Goal: Information Seeking & Learning: Learn about a topic

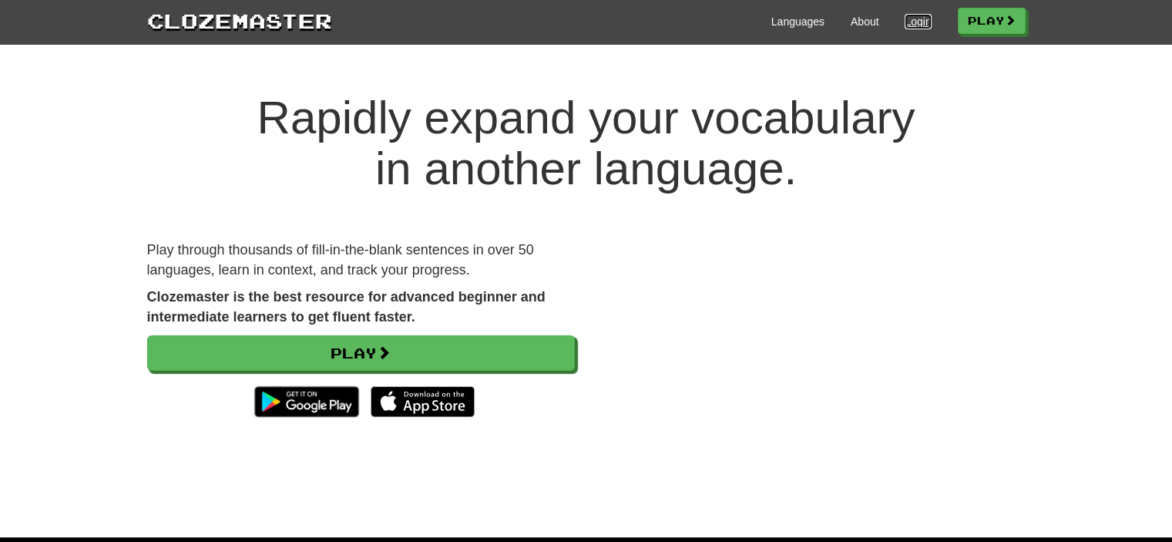
click at [905, 18] on link "Login" at bounding box center [918, 21] width 26 height 15
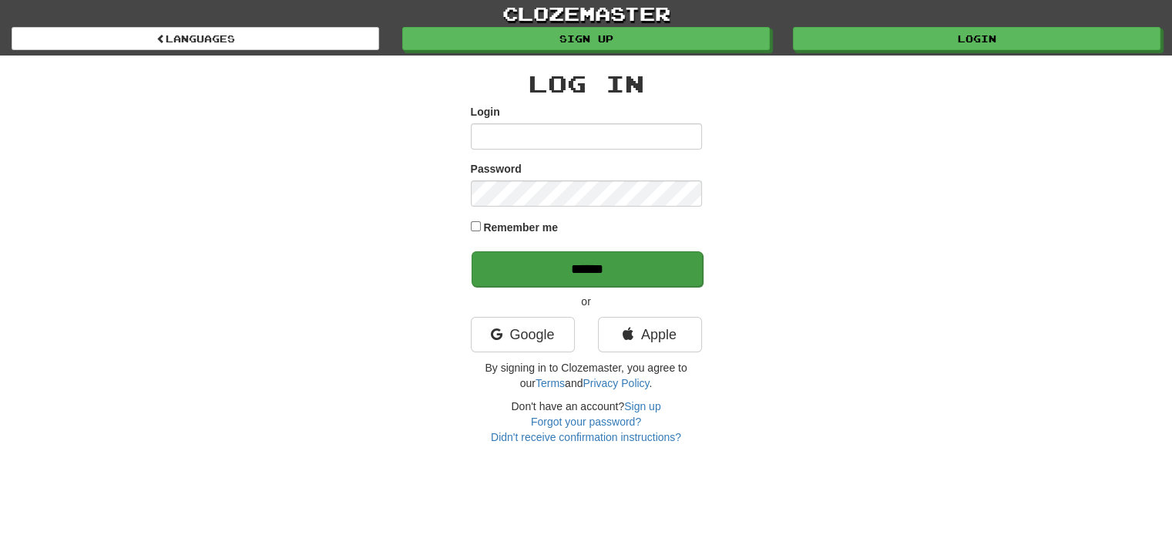
type input "**********"
click at [663, 267] on input "******" at bounding box center [587, 268] width 231 height 35
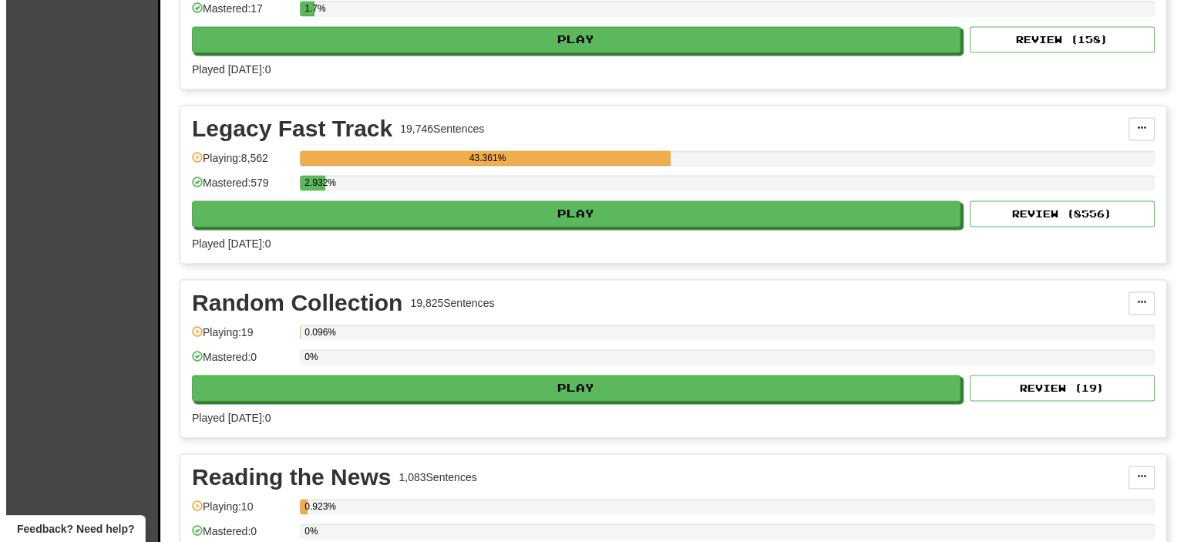
scroll to position [2845, 0]
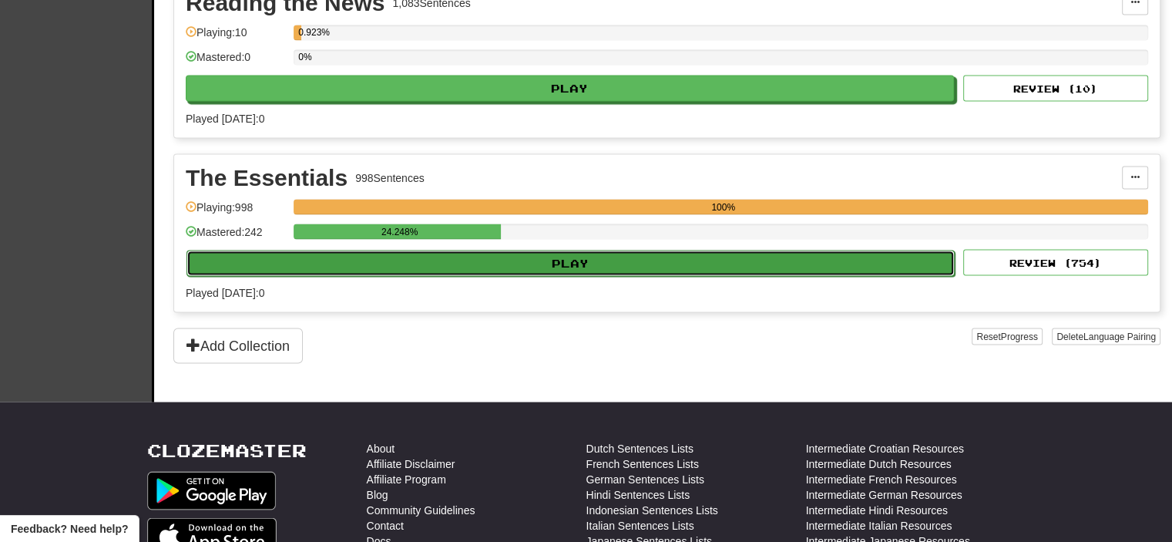
click at [600, 260] on button "Play" at bounding box center [571, 263] width 768 height 26
select select "**"
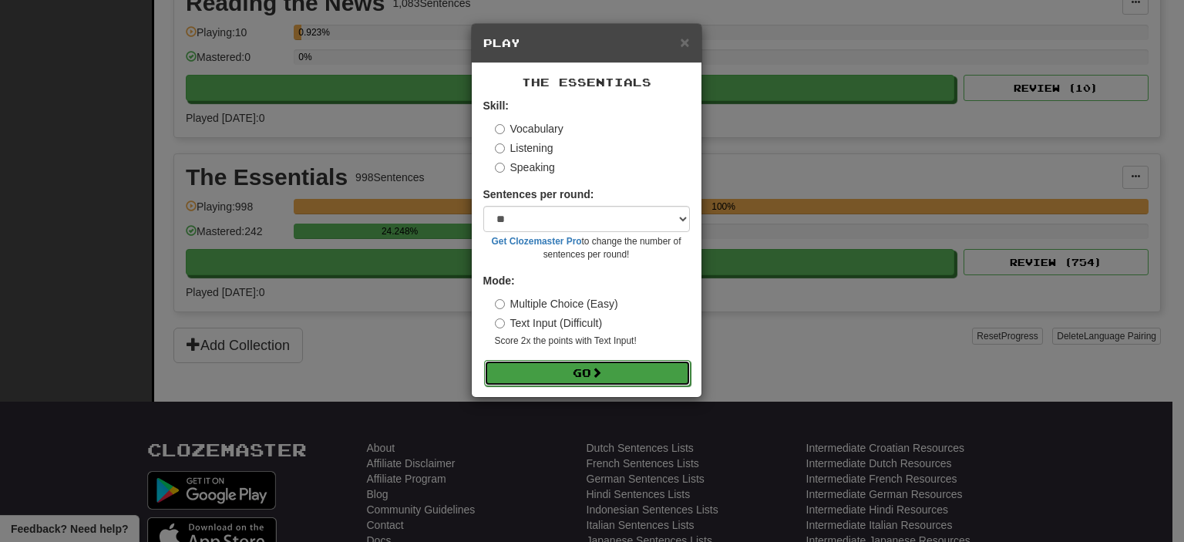
click at [572, 379] on button "Go" at bounding box center [587, 373] width 207 height 26
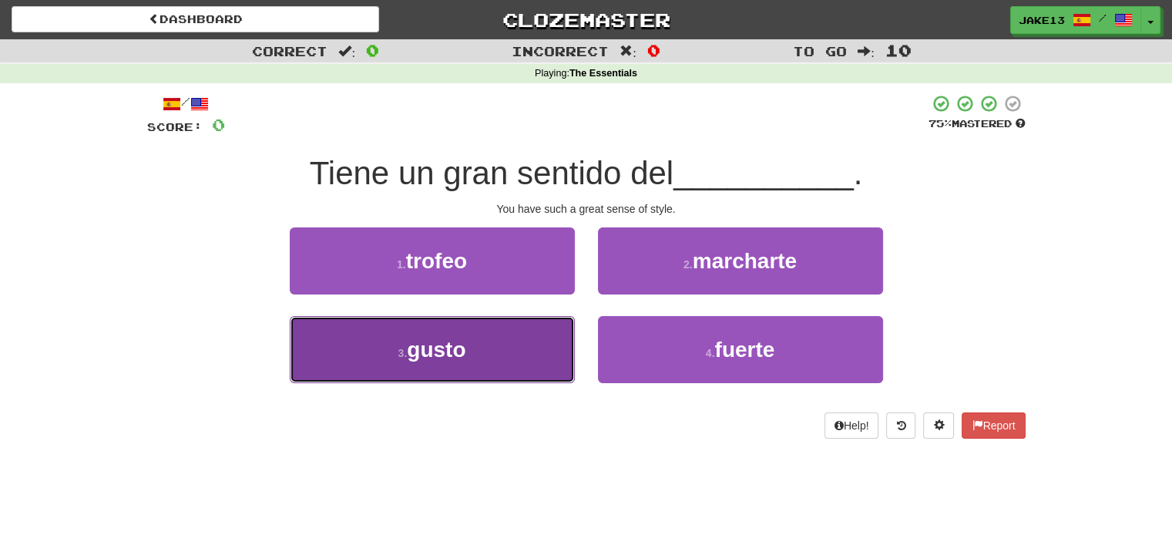
click at [465, 332] on button "3 . gusto" at bounding box center [432, 349] width 285 height 67
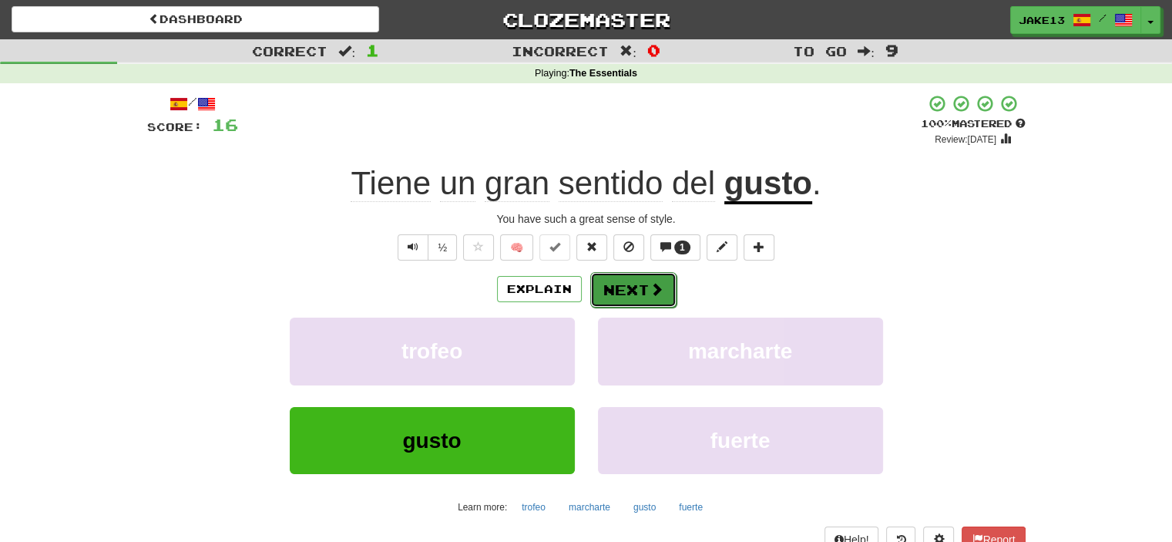
click at [640, 302] on button "Next" at bounding box center [633, 289] width 86 height 35
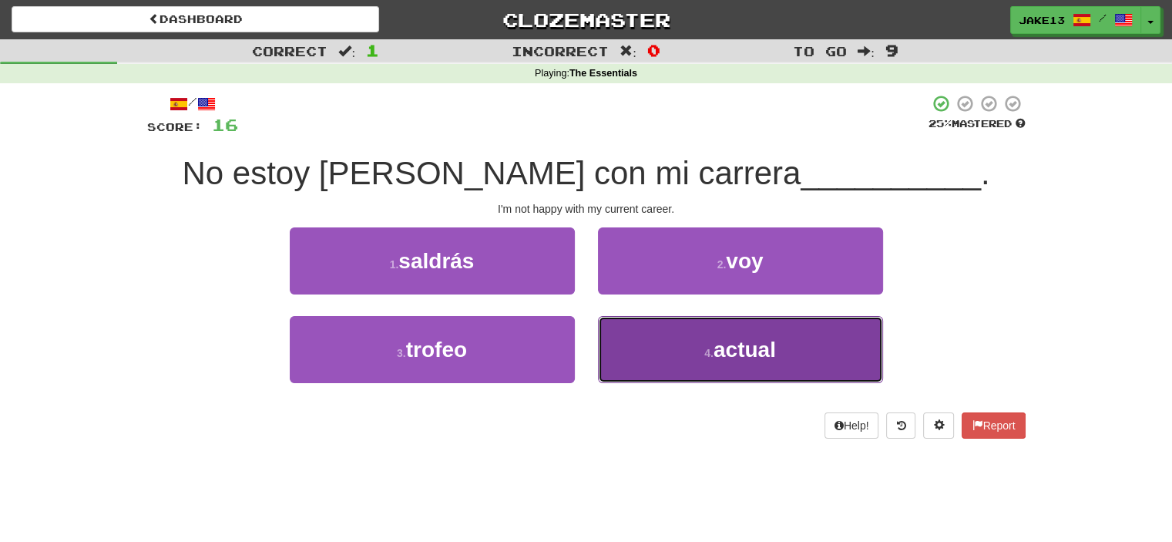
click at [676, 361] on button "4 . actual" at bounding box center [740, 349] width 285 height 67
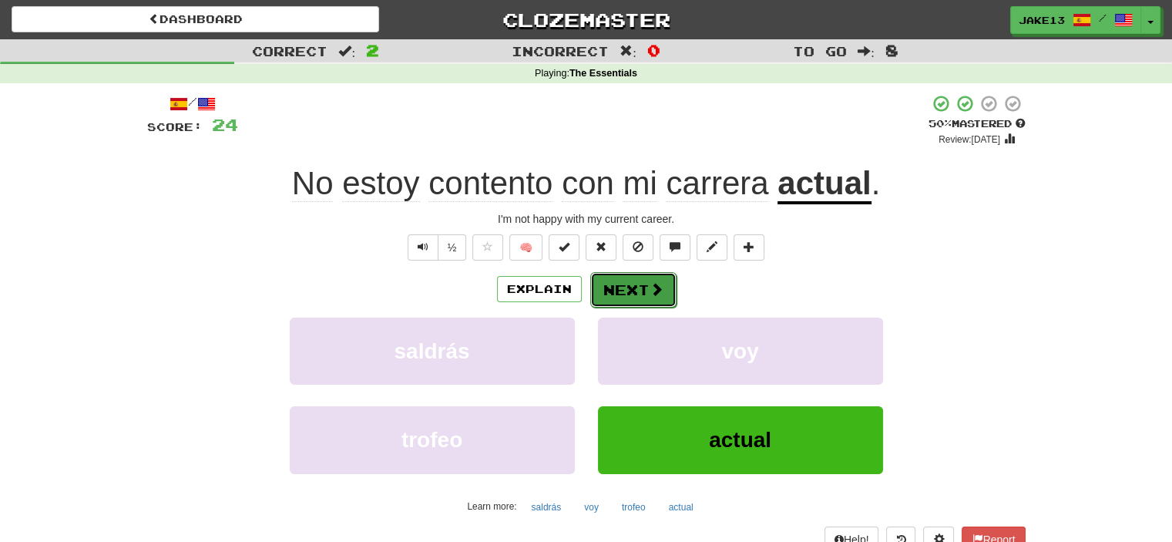
click at [620, 298] on button "Next" at bounding box center [633, 289] width 86 height 35
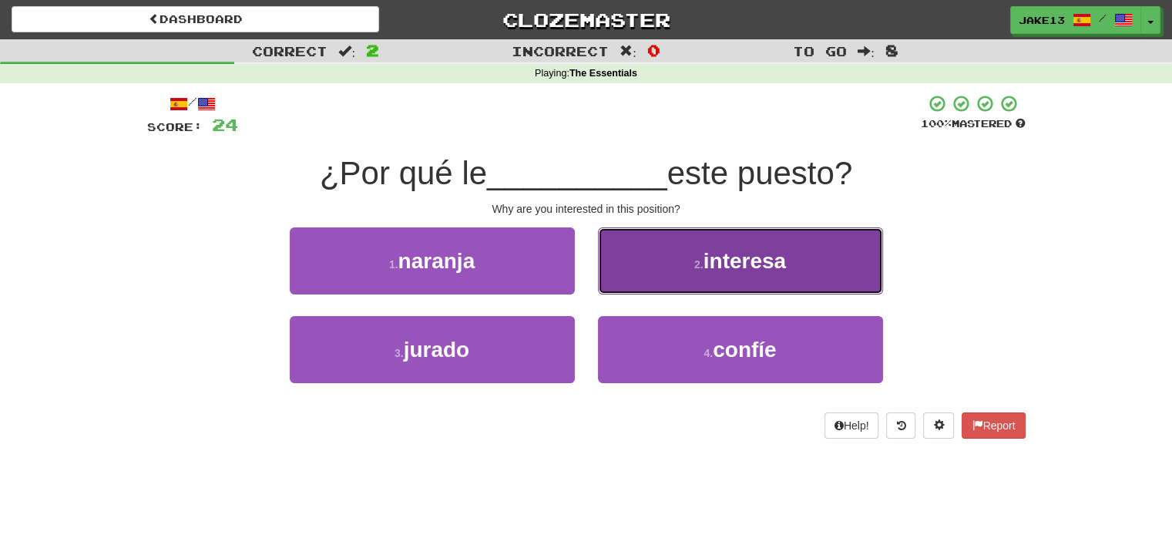
click at [708, 263] on span "interesa" at bounding box center [745, 261] width 82 height 24
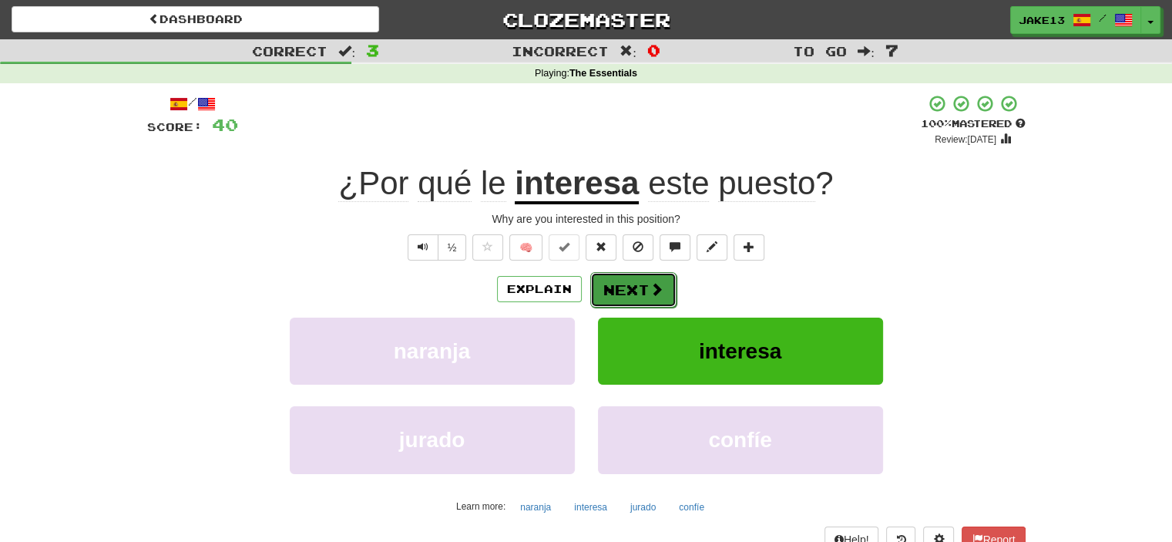
click at [635, 286] on button "Next" at bounding box center [633, 289] width 86 height 35
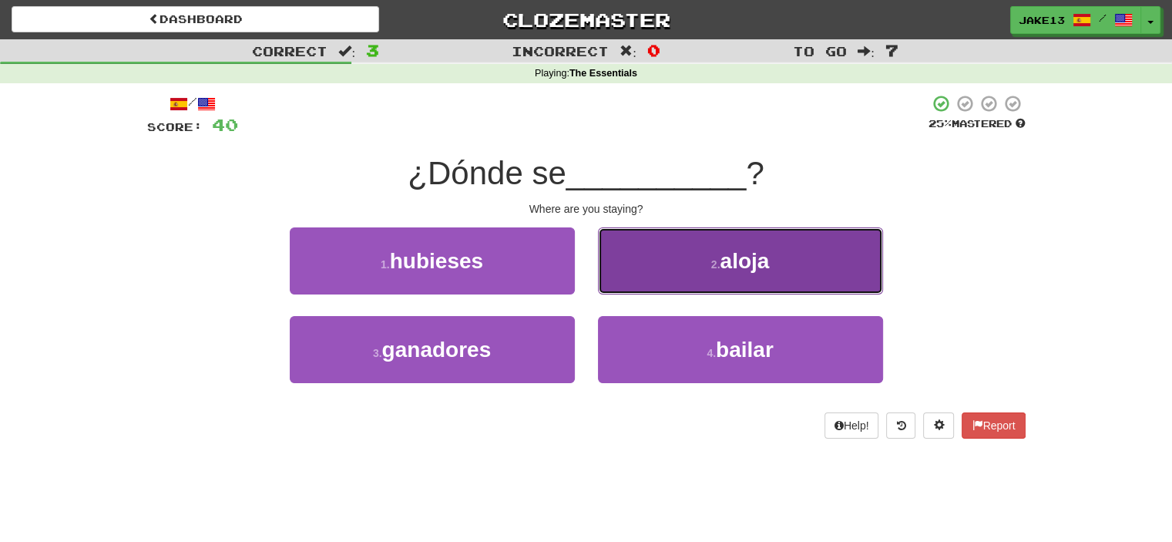
click at [772, 255] on button "2 . aloja" at bounding box center [740, 260] width 285 height 67
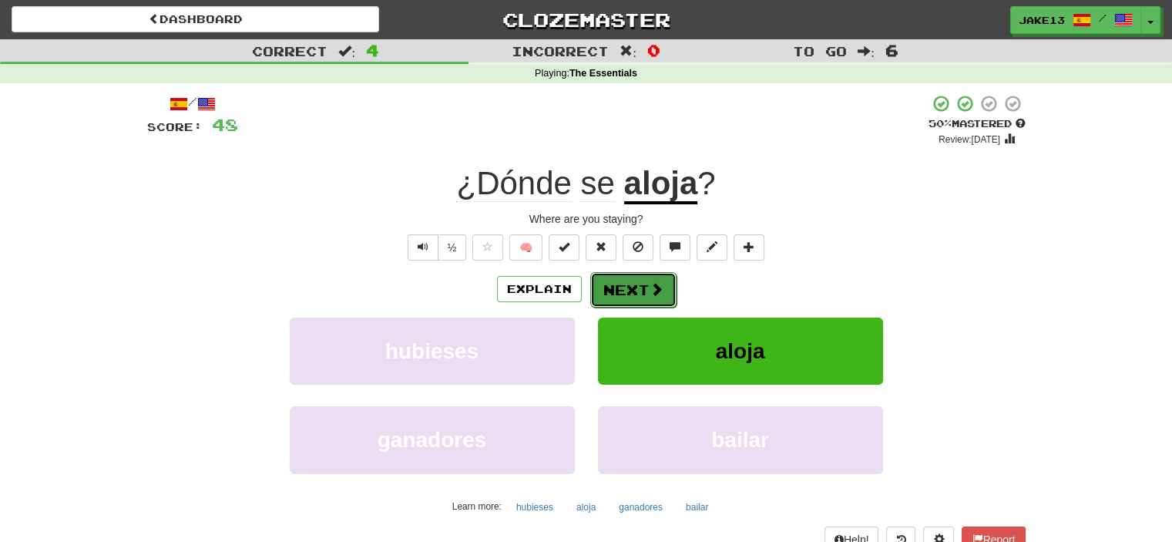
click at [621, 296] on button "Next" at bounding box center [633, 289] width 86 height 35
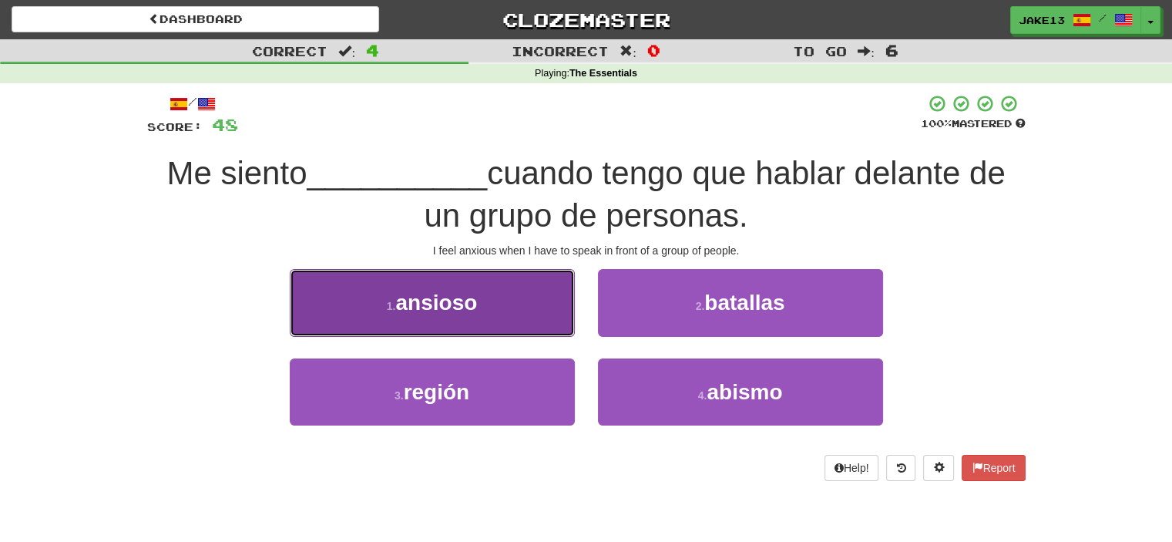
click at [477, 304] on span "ansioso" at bounding box center [436, 303] width 82 height 24
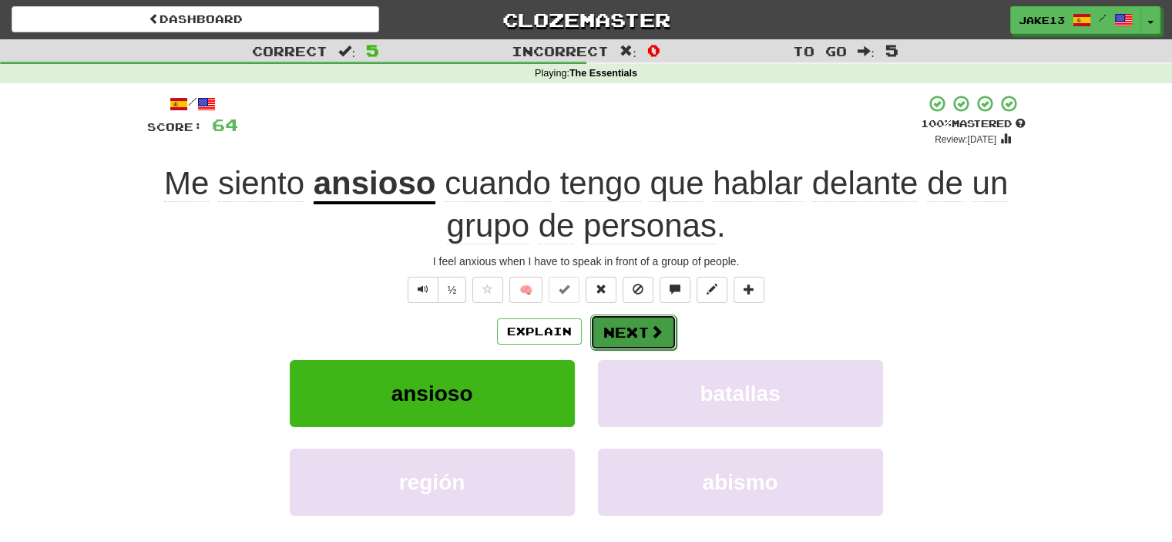
click at [617, 322] on button "Next" at bounding box center [633, 331] width 86 height 35
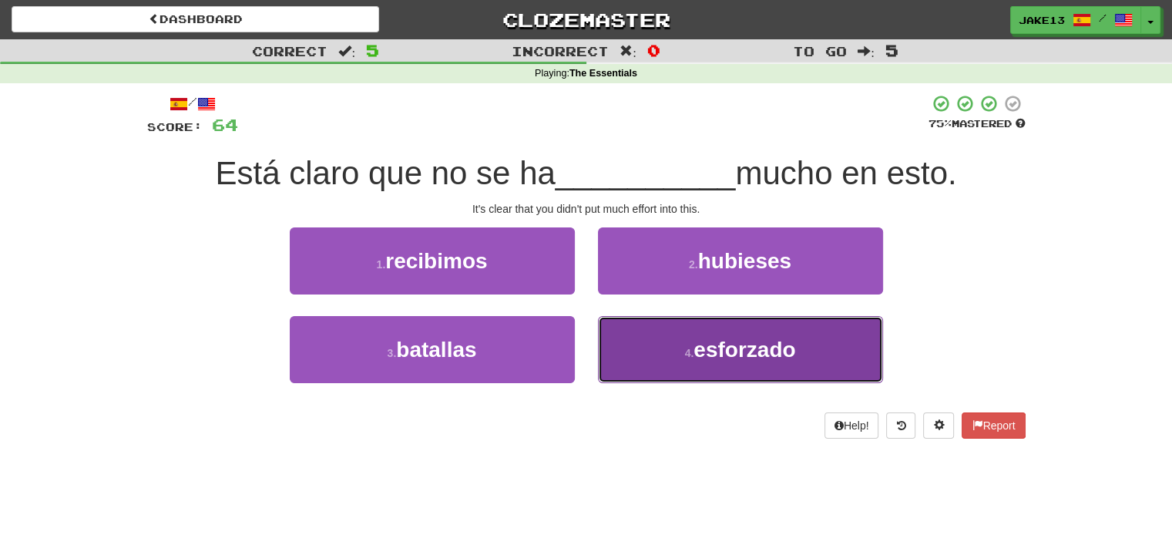
click at [706, 346] on span "esforzado" at bounding box center [745, 350] width 102 height 24
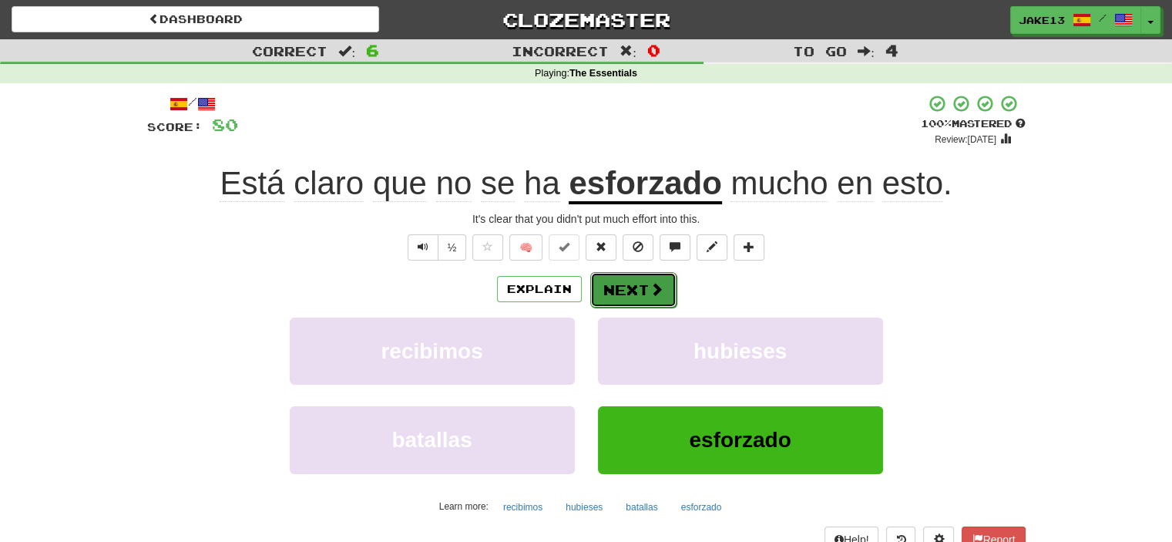
click at [624, 298] on button "Next" at bounding box center [633, 289] width 86 height 35
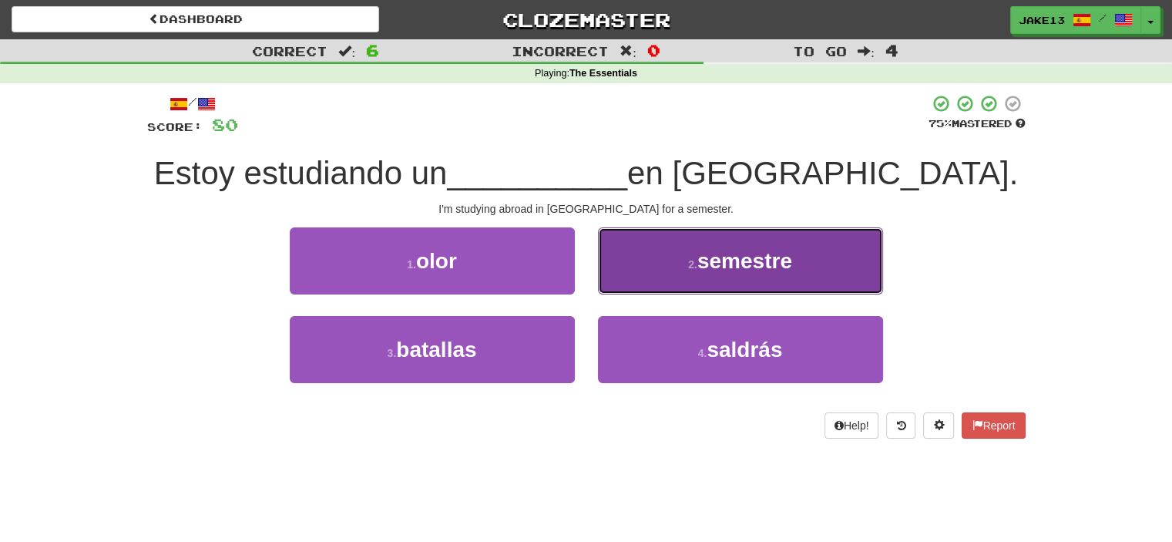
click at [701, 267] on span "semestre" at bounding box center [745, 261] width 95 height 24
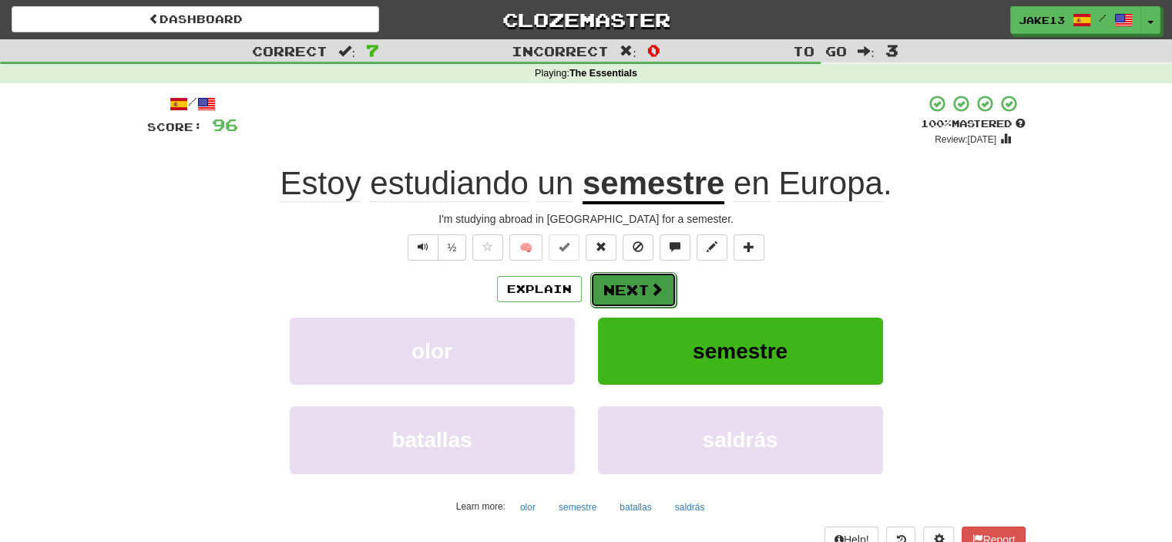
click at [637, 296] on button "Next" at bounding box center [633, 289] width 86 height 35
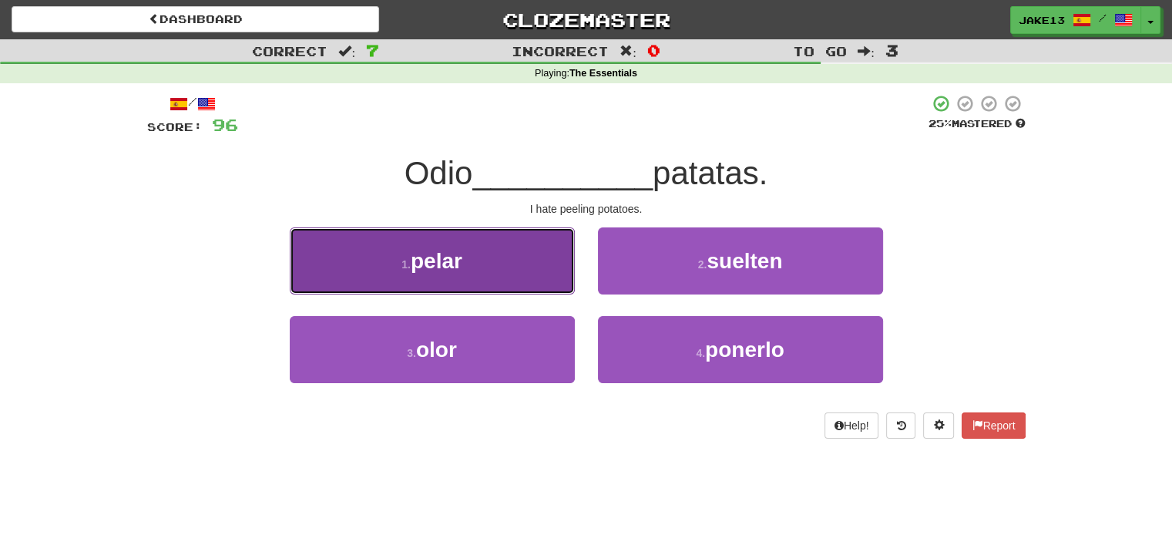
click at [478, 256] on button "1 . pelar" at bounding box center [432, 260] width 285 height 67
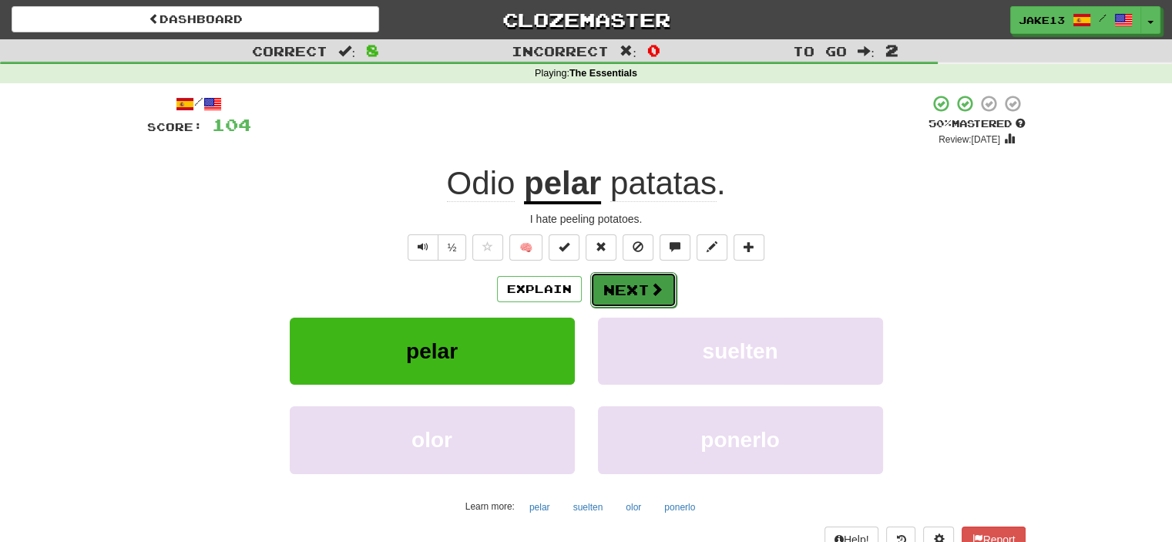
click at [614, 298] on button "Next" at bounding box center [633, 289] width 86 height 35
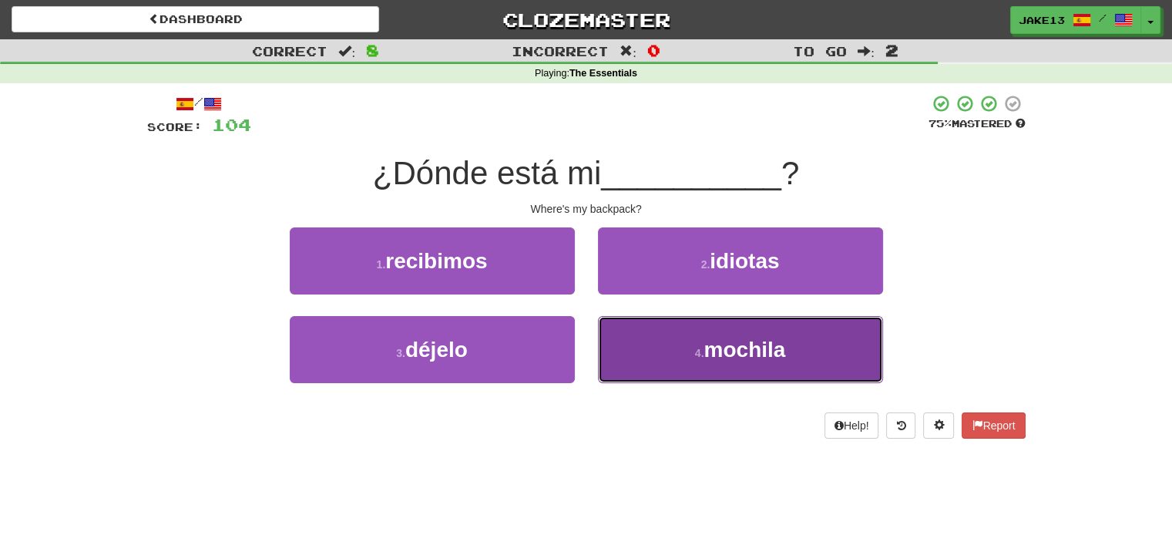
click at [785, 351] on span "mochila" at bounding box center [745, 350] width 82 height 24
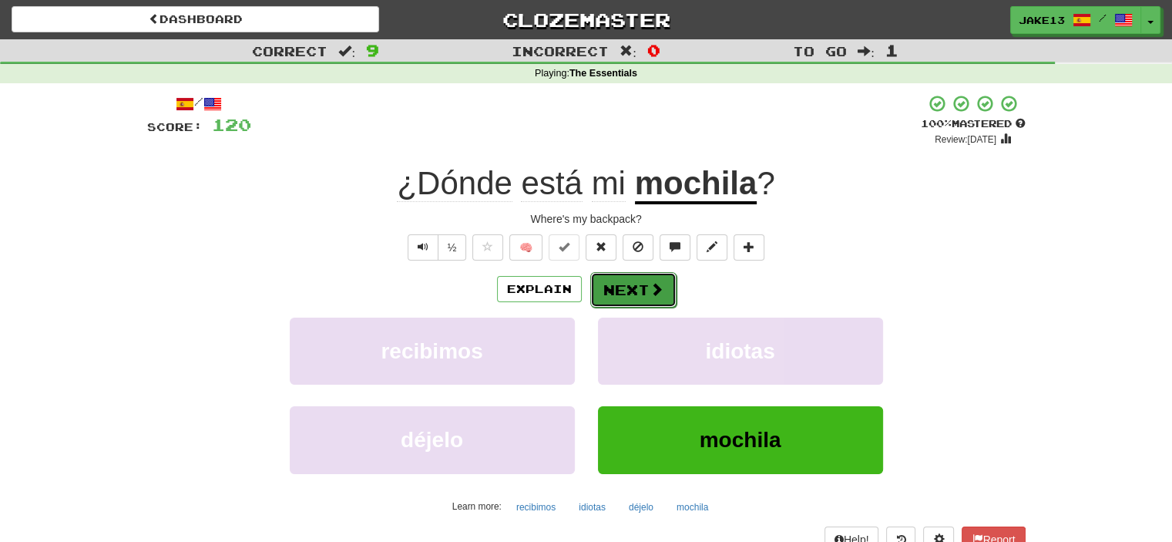
click at [660, 289] on span at bounding box center [657, 289] width 14 height 14
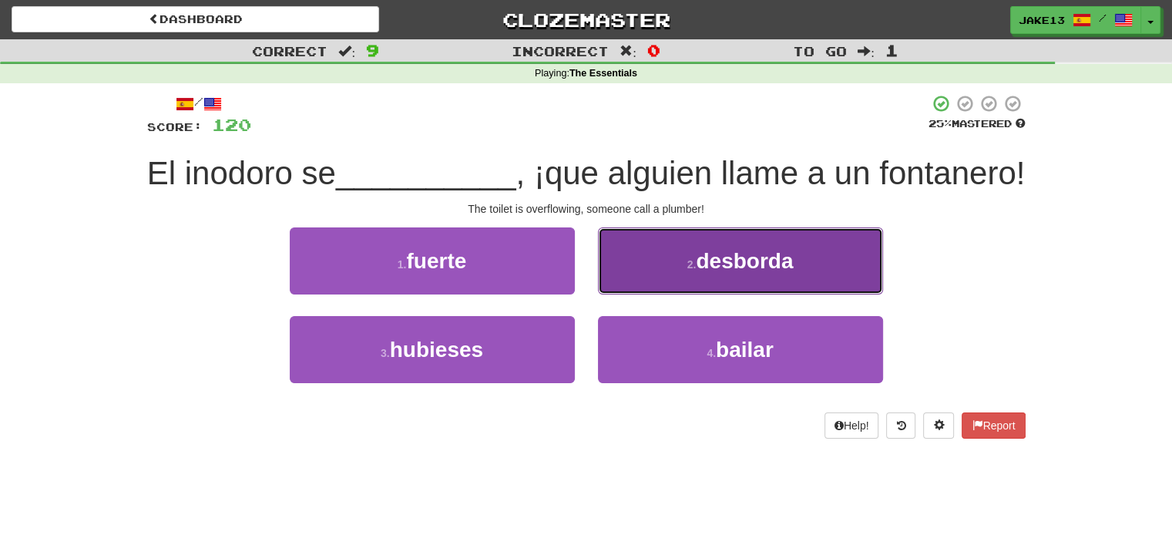
click at [708, 289] on button "2 . desborda" at bounding box center [740, 260] width 285 height 67
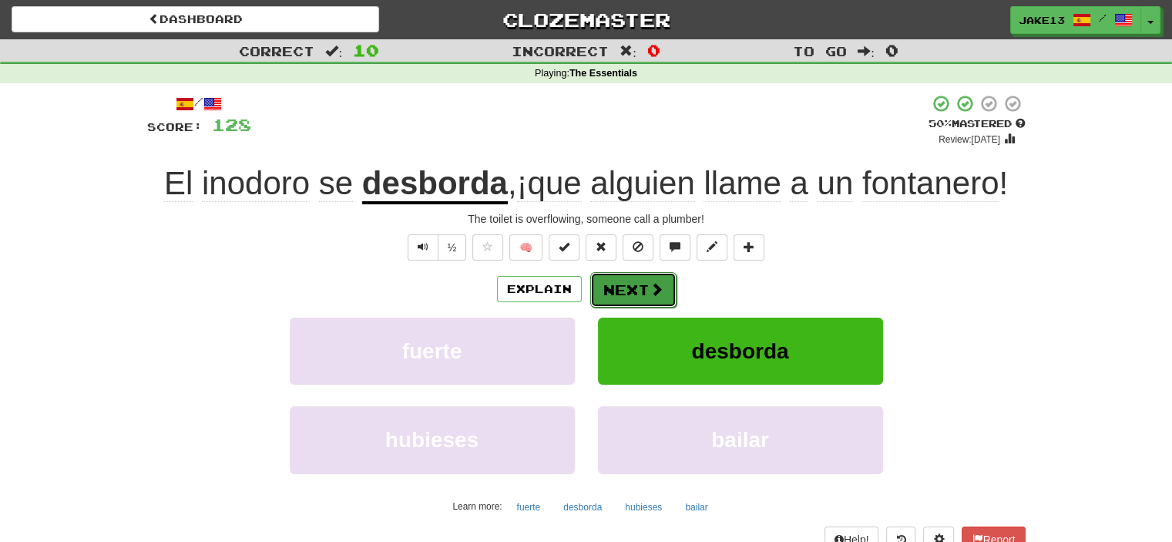
click at [607, 287] on button "Next" at bounding box center [633, 289] width 86 height 35
